Goal: Information Seeking & Learning: Compare options

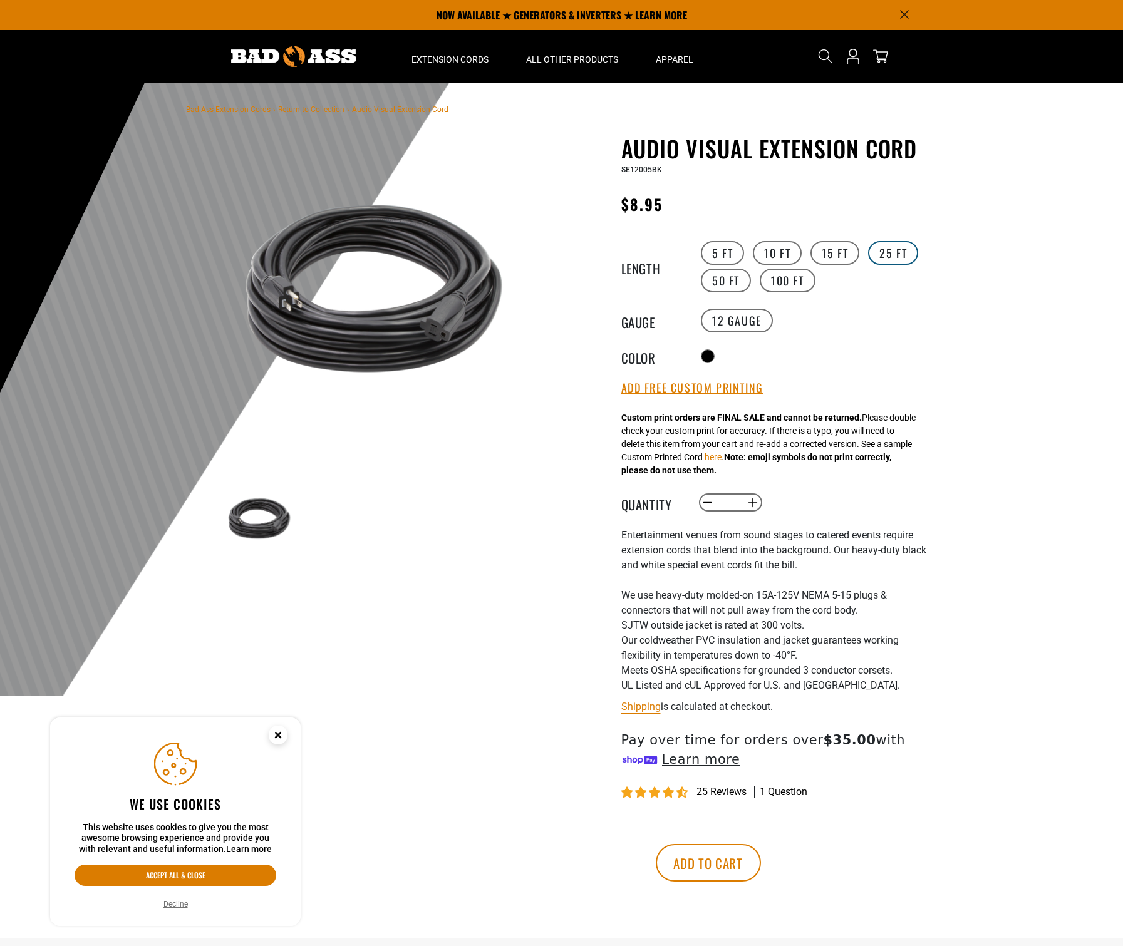
click at [897, 259] on label "25 FT" at bounding box center [893, 253] width 50 height 24
drag, startPoint x: 715, startPoint y: 247, endPoint x: 720, endPoint y: 305, distance: 57.8
click at [715, 247] on label "5 FT" at bounding box center [722, 253] width 43 height 24
click at [764, 252] on label "10 FT" at bounding box center [777, 253] width 49 height 24
click at [716, 255] on label "5 FT" at bounding box center [722, 253] width 43 height 24
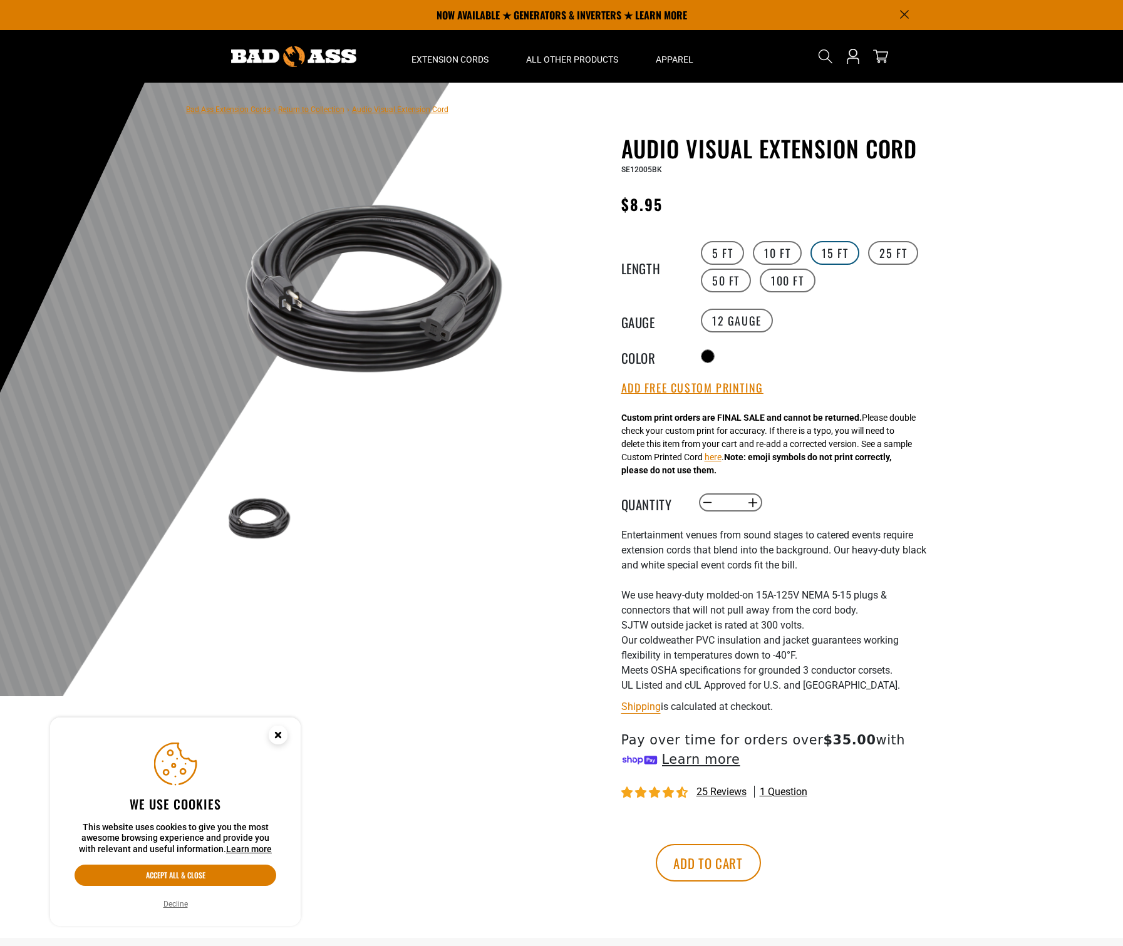
click at [839, 254] on label "15 FT" at bounding box center [834, 253] width 49 height 24
